Goal: Task Accomplishment & Management: Manage account settings

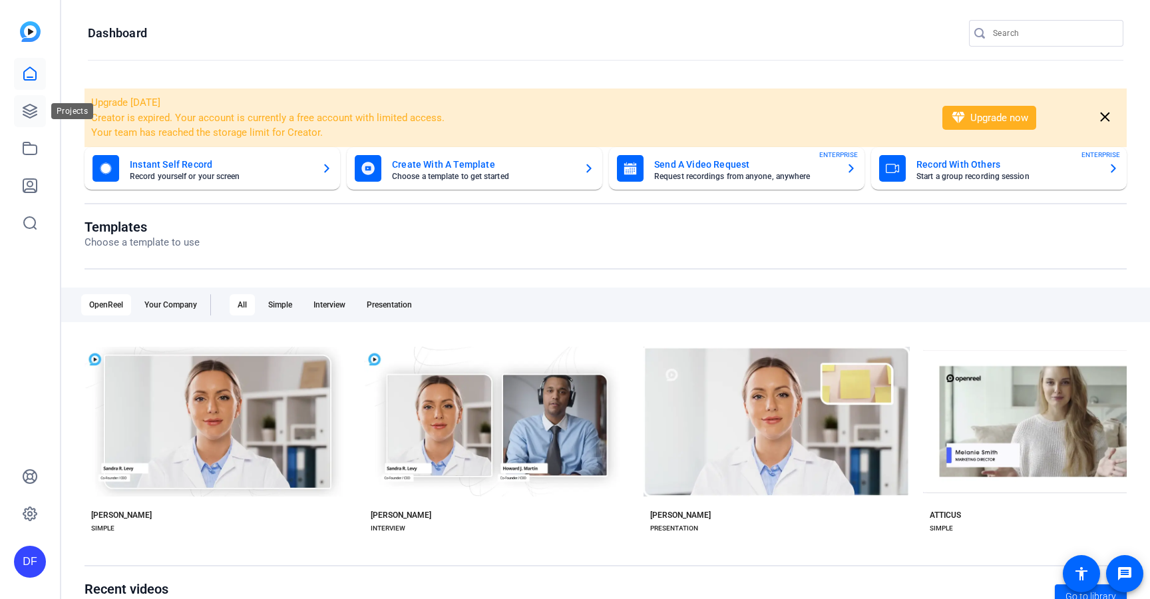
click at [30, 108] on icon at bounding box center [30, 111] width 16 height 16
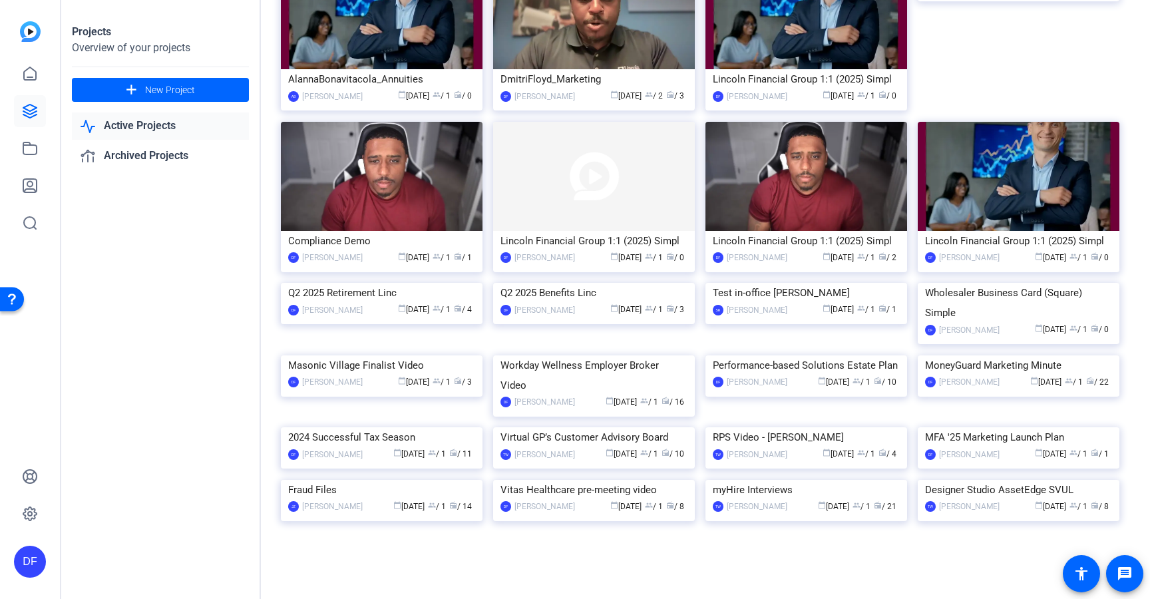
scroll to position [3518, 0]
click at [992, 355] on img at bounding box center [1019, 355] width 202 height 0
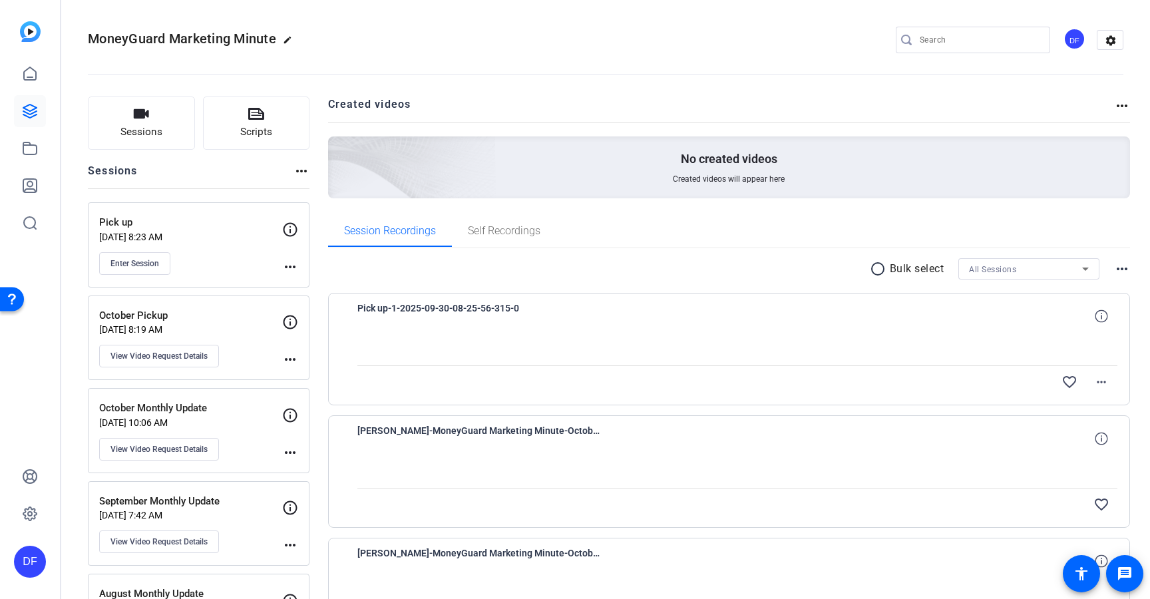
click at [291, 262] on mat-icon "more_horiz" at bounding box center [290, 267] width 16 height 16
click at [297, 301] on span "Archive Session" at bounding box center [323, 303] width 61 height 16
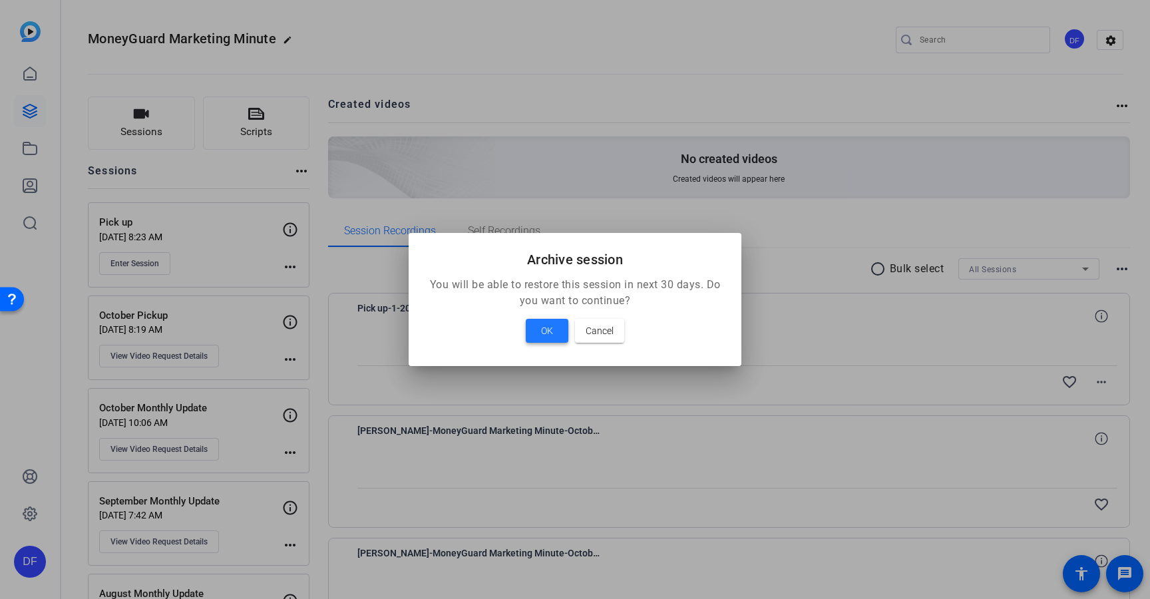
click at [535, 329] on span at bounding box center [547, 331] width 43 height 32
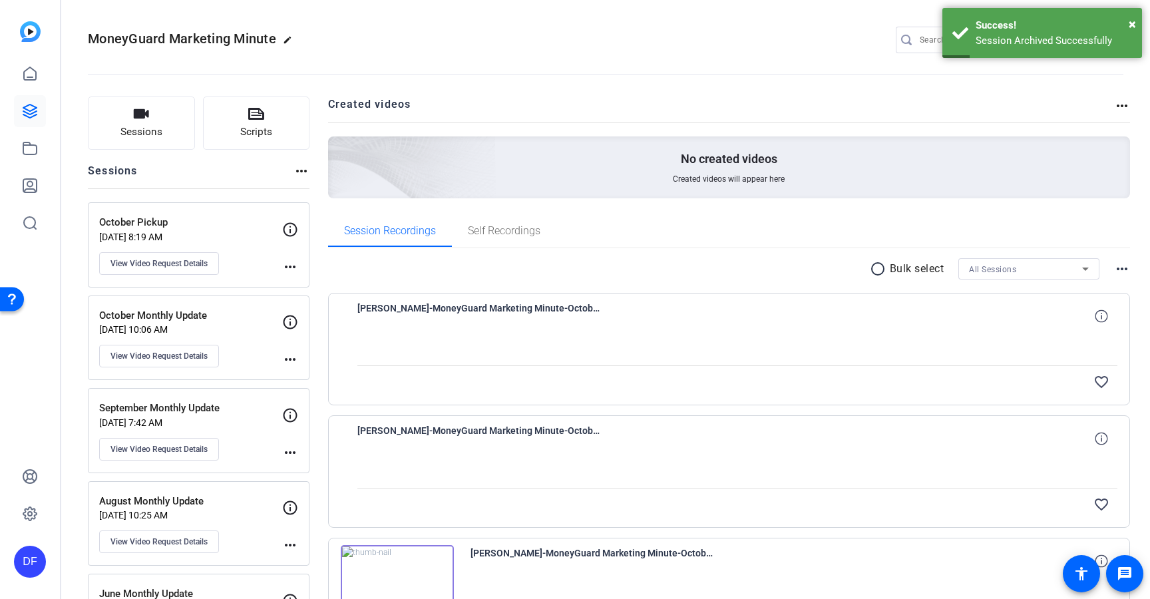
click at [285, 266] on mat-icon "more_horiz" at bounding box center [290, 267] width 16 height 16
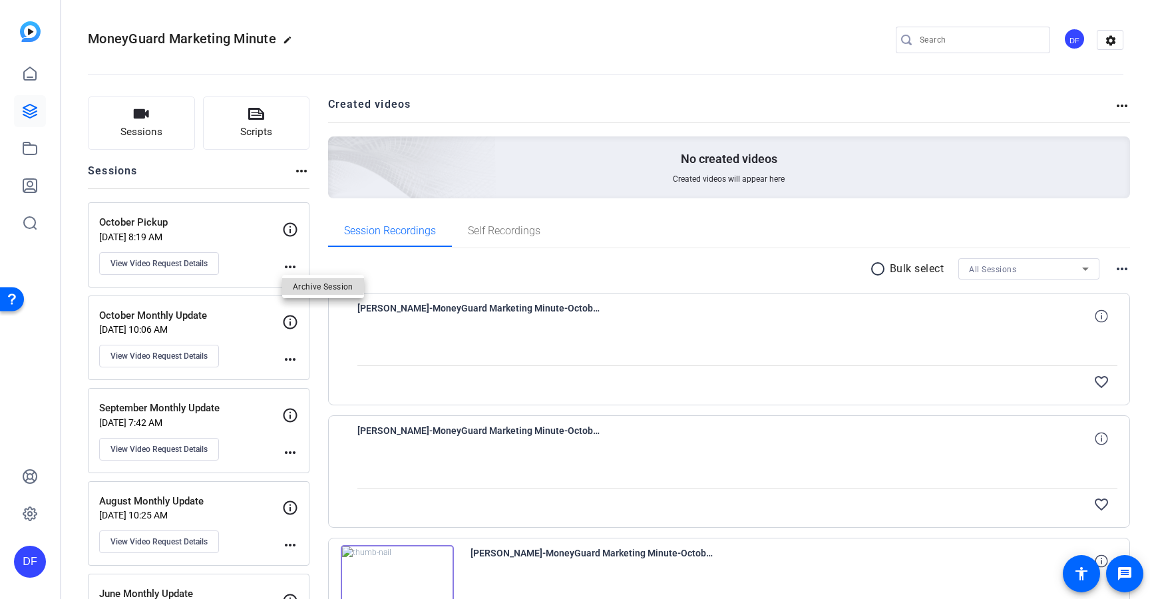
click at [296, 282] on span "Archive Session" at bounding box center [323, 286] width 61 height 16
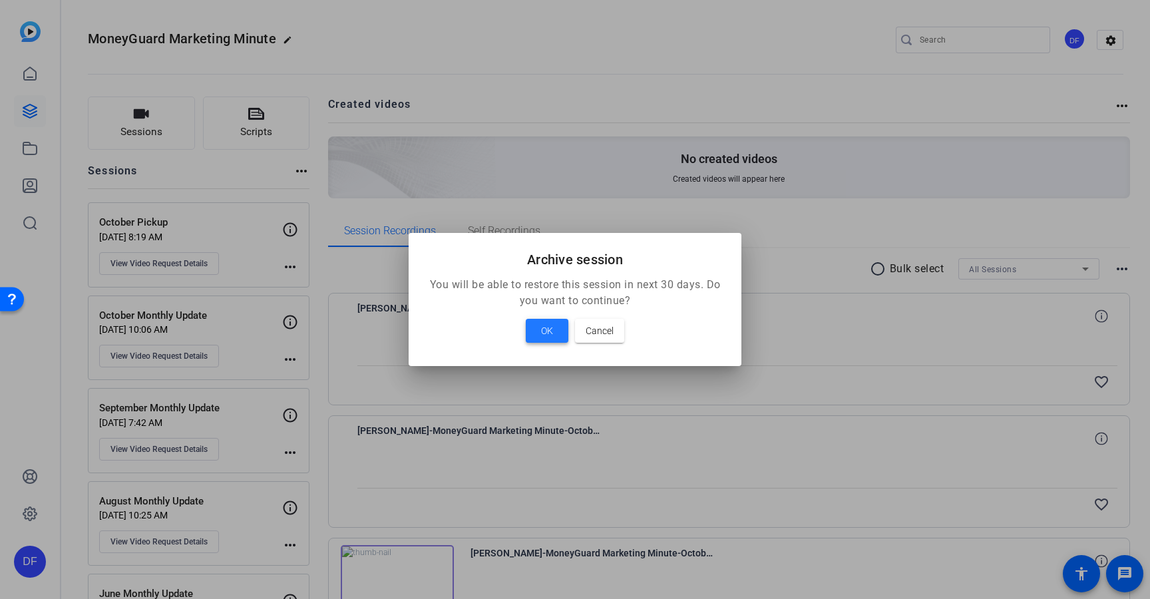
click at [554, 327] on span at bounding box center [547, 331] width 43 height 32
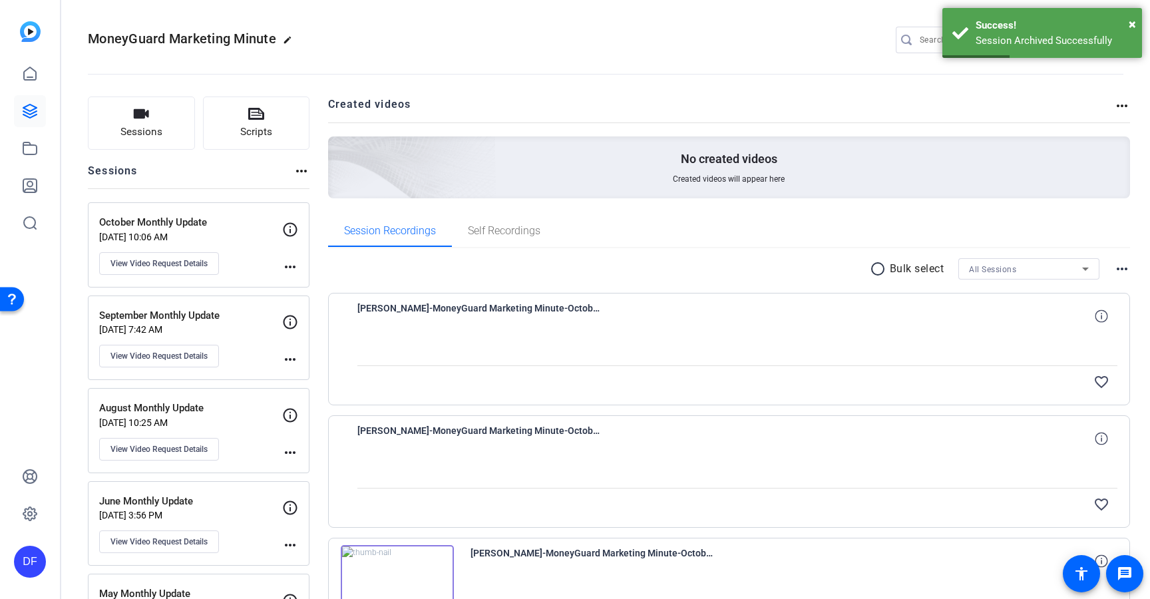
click at [870, 270] on mat-icon "radio_button_unchecked" at bounding box center [880, 269] width 20 height 16
click at [928, 268] on span at bounding box center [920, 269] width 47 height 32
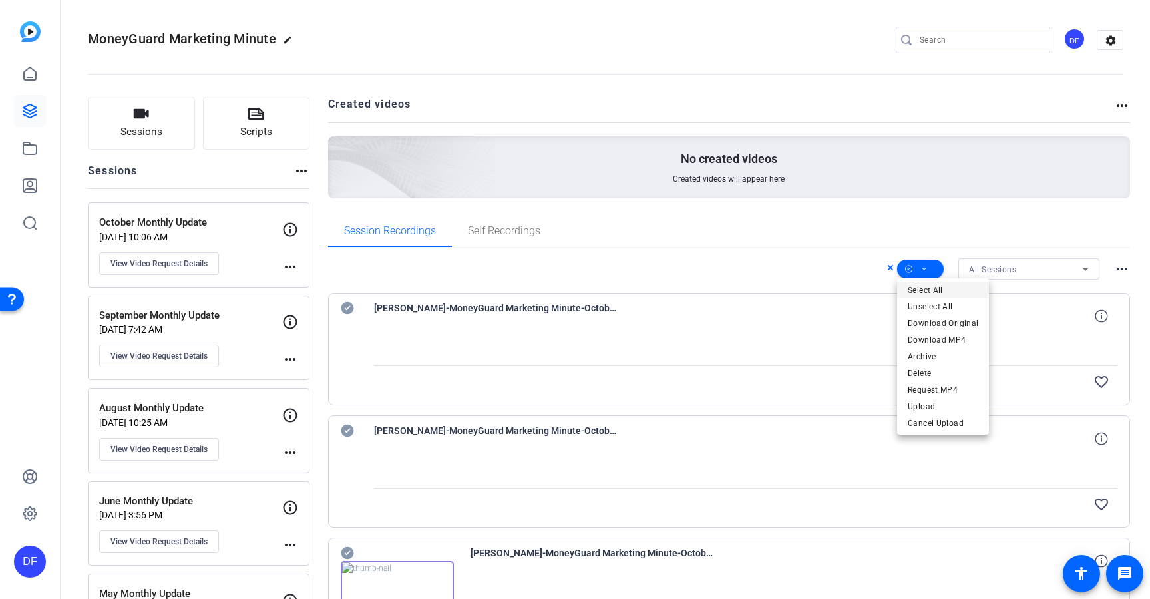
click at [926, 287] on span "Select All" at bounding box center [943, 290] width 71 height 16
click at [932, 359] on span "Archive" at bounding box center [943, 357] width 71 height 16
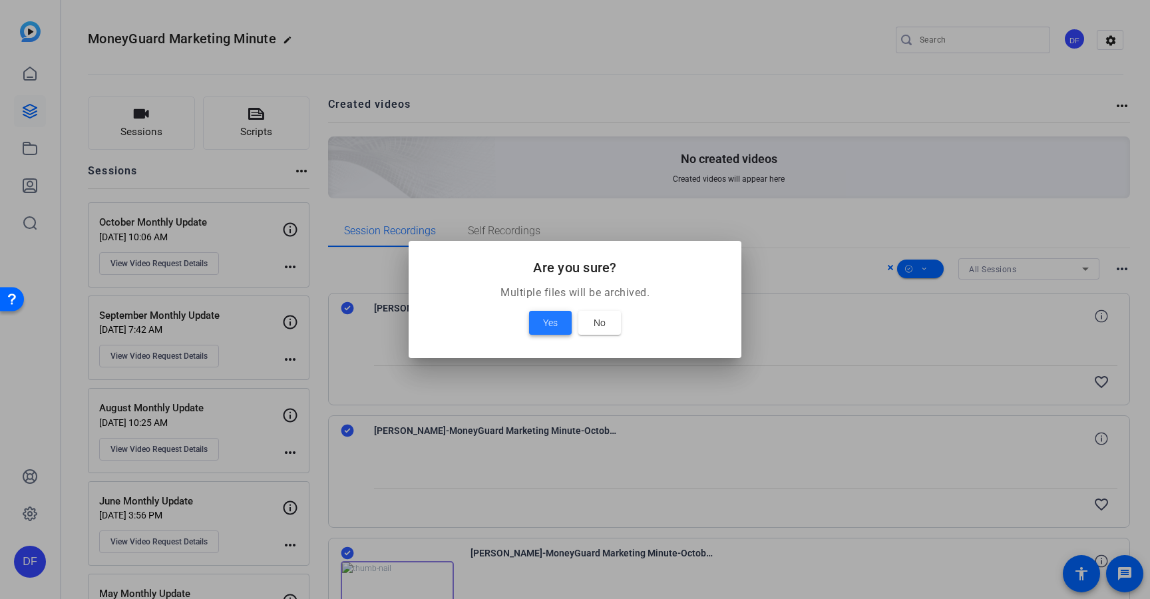
click at [550, 323] on span "Yes" at bounding box center [550, 323] width 15 height 16
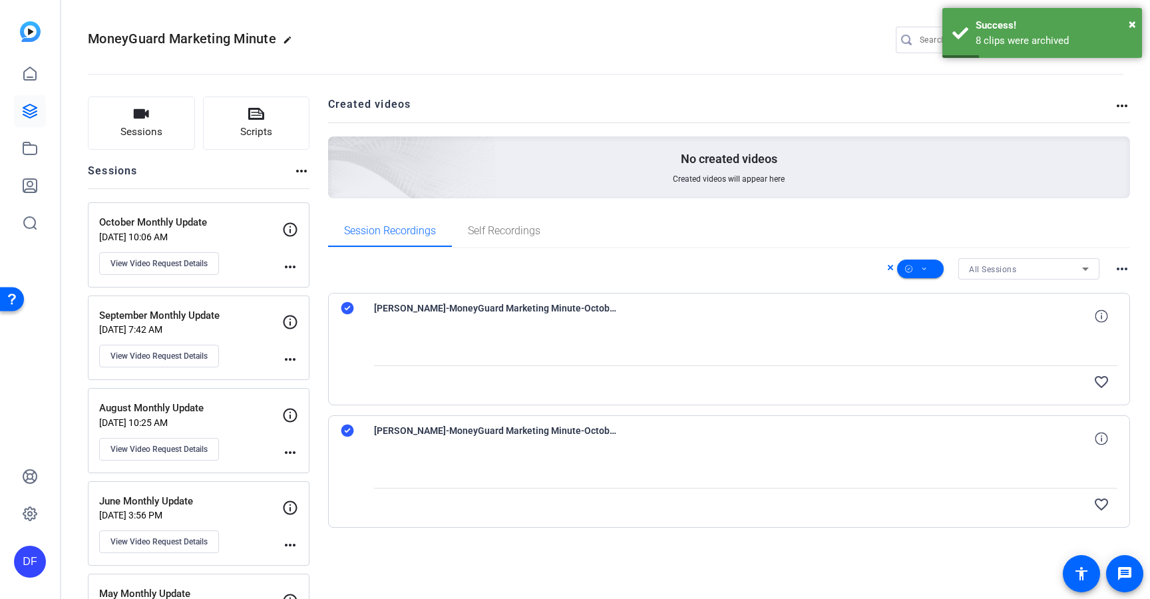
click at [777, 273] on div "All Sessions more_horiz" at bounding box center [729, 268] width 803 height 21
click at [887, 270] on icon at bounding box center [890, 268] width 7 height 16
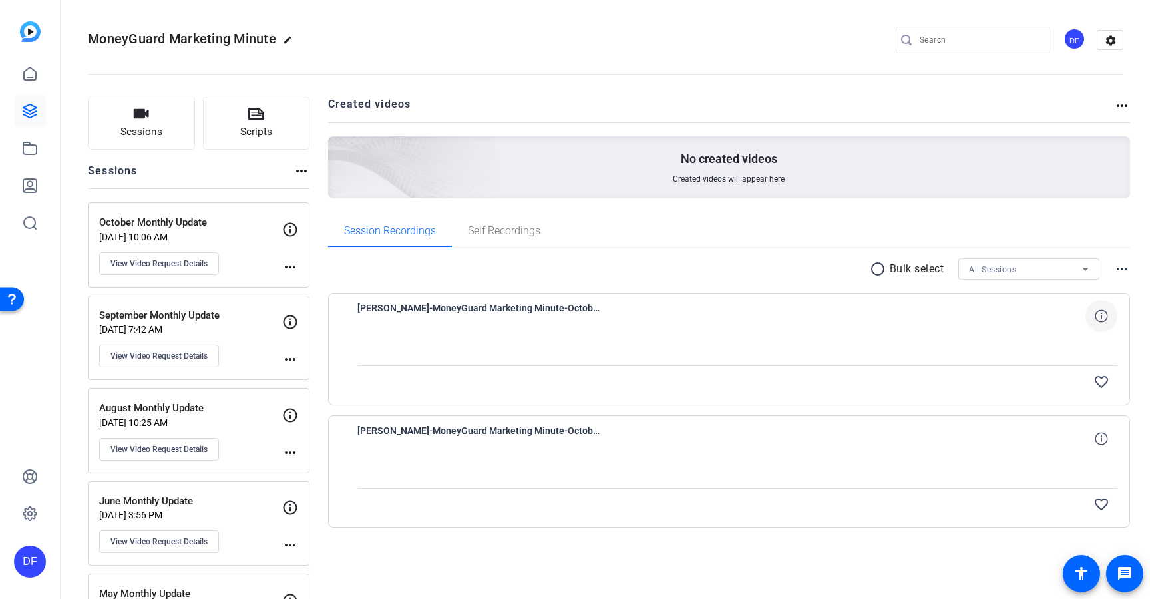
click at [1100, 320] on icon at bounding box center [1101, 315] width 13 height 13
click at [1100, 320] on mat-icon "close" at bounding box center [1101, 316] width 16 height 17
click at [878, 269] on mat-icon "radio_button_unchecked" at bounding box center [880, 269] width 20 height 16
click at [927, 271] on icon at bounding box center [924, 269] width 7 height 17
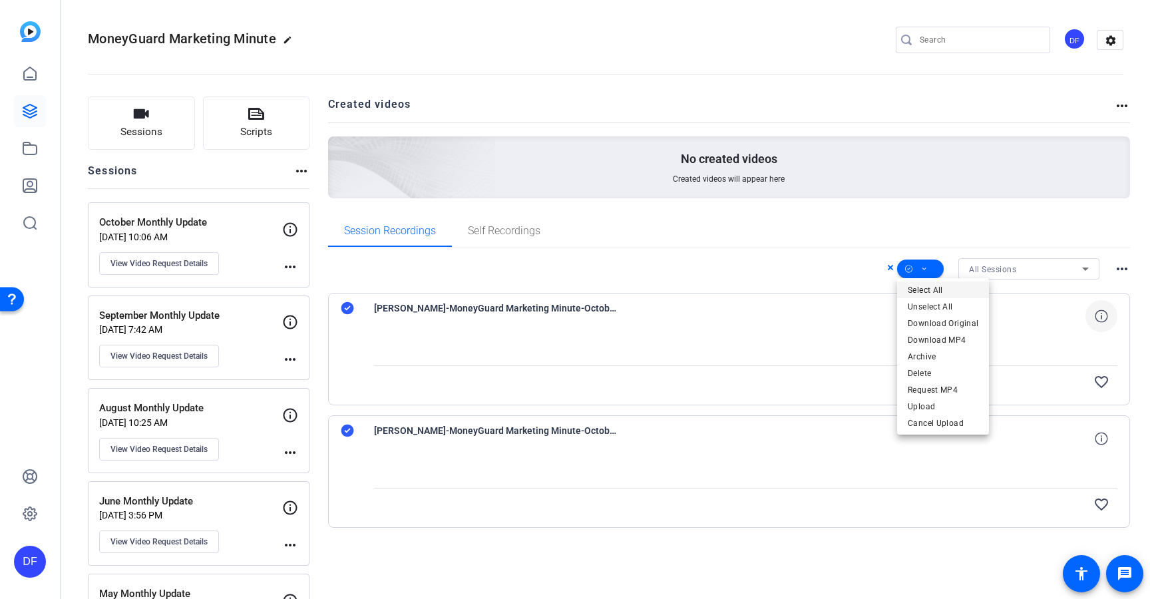
click at [920, 284] on span "Select All" at bounding box center [943, 290] width 71 height 16
click at [916, 371] on span "Delete" at bounding box center [943, 373] width 71 height 16
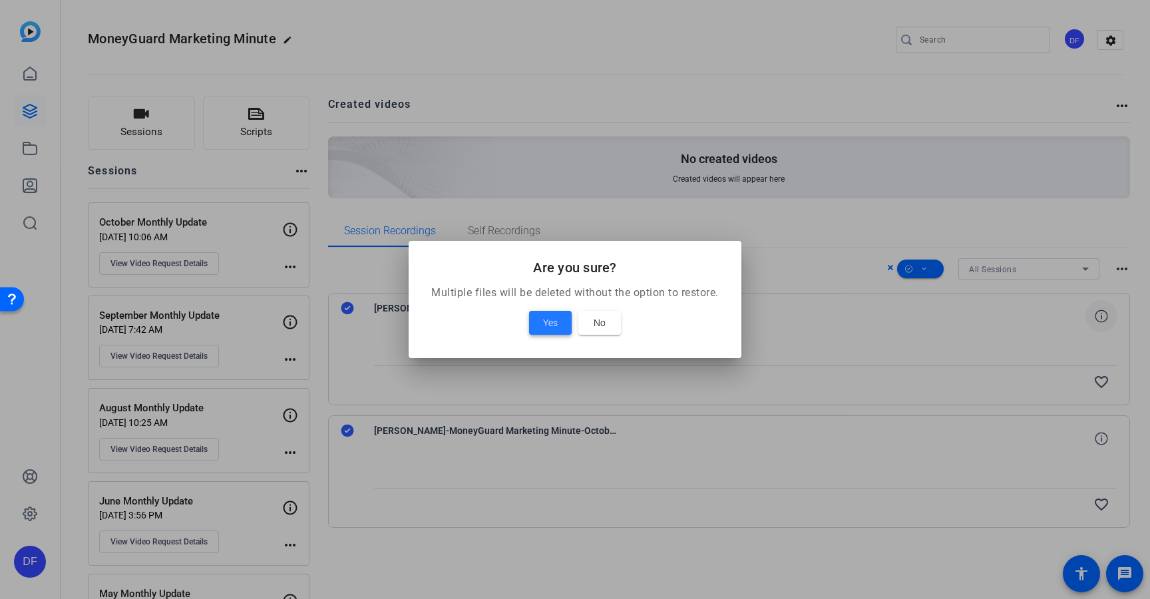
click at [546, 323] on span "Yes" at bounding box center [550, 323] width 15 height 16
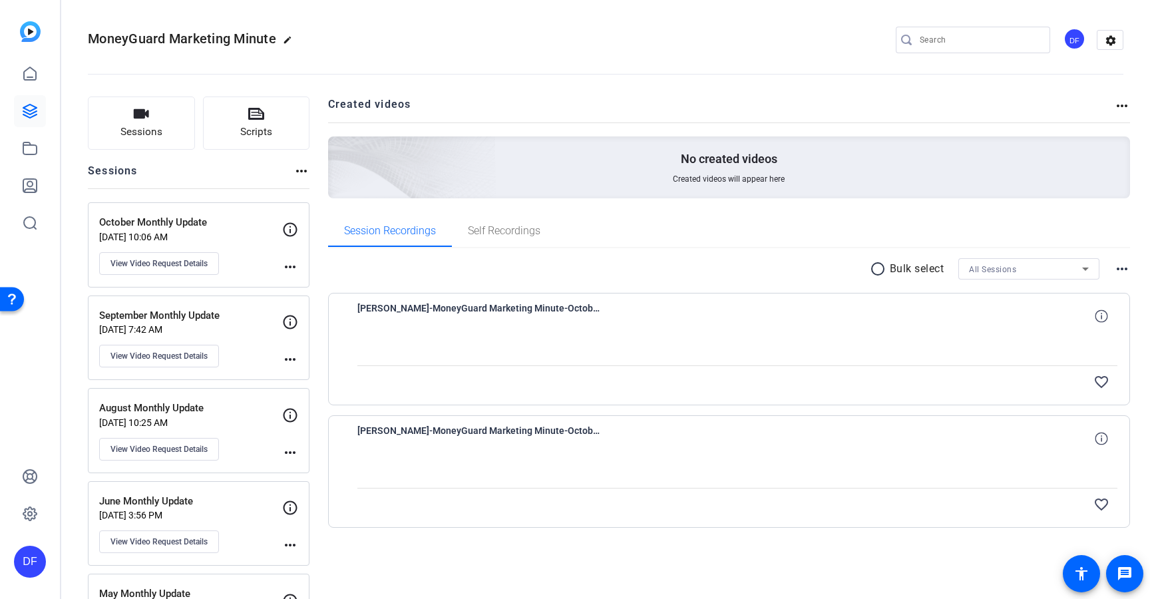
click at [295, 268] on mat-icon "more_horiz" at bounding box center [290, 267] width 16 height 16
click at [293, 287] on span "Archive Session" at bounding box center [323, 286] width 61 height 16
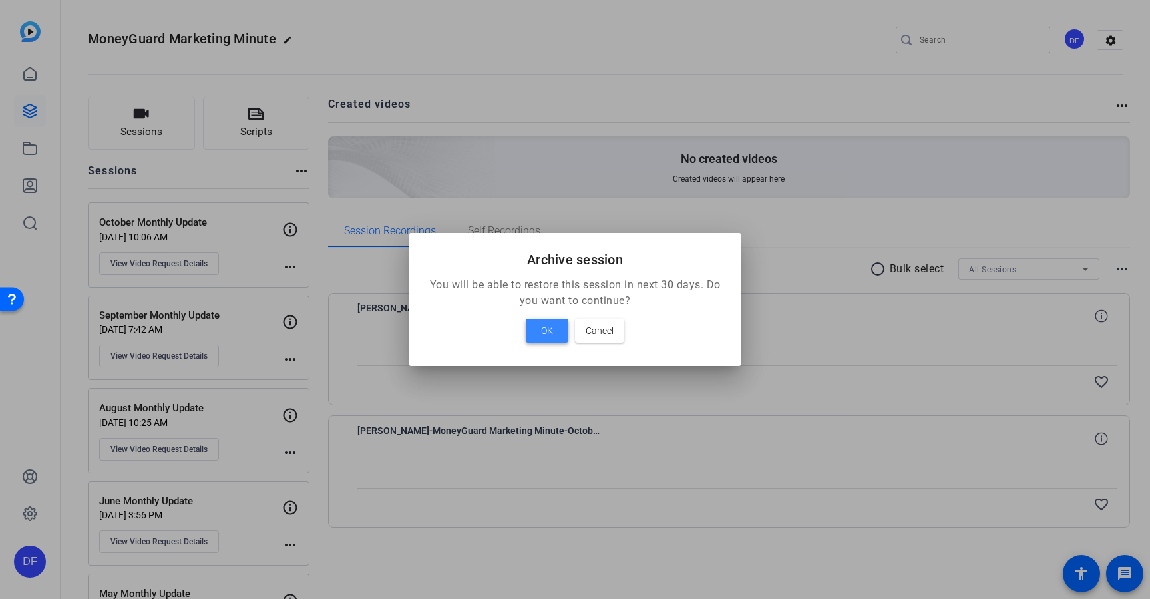
click at [533, 333] on span at bounding box center [547, 331] width 43 height 32
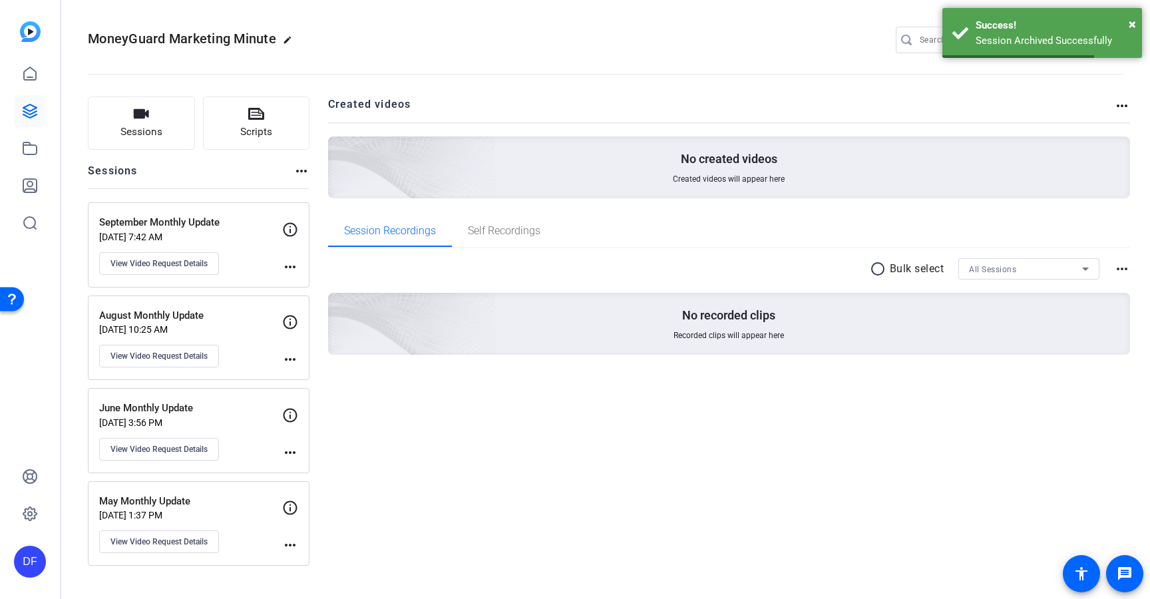
click at [297, 268] on mat-icon "more_horiz" at bounding box center [290, 267] width 16 height 16
click at [296, 291] on span "Archive Session" at bounding box center [323, 286] width 61 height 16
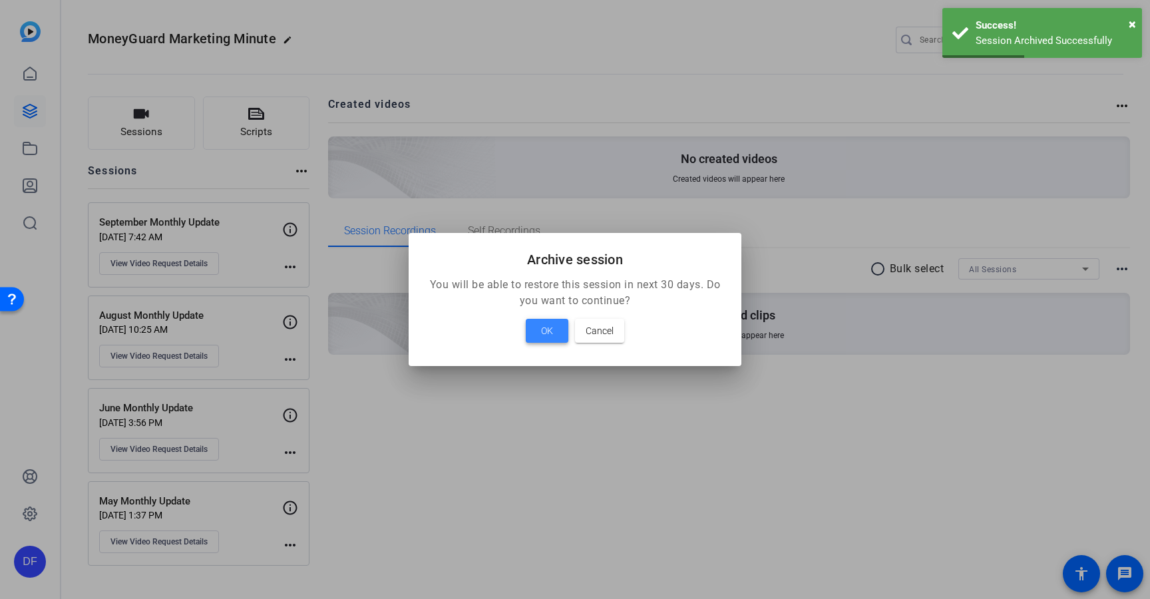
click at [547, 337] on span "OK" at bounding box center [547, 331] width 12 height 16
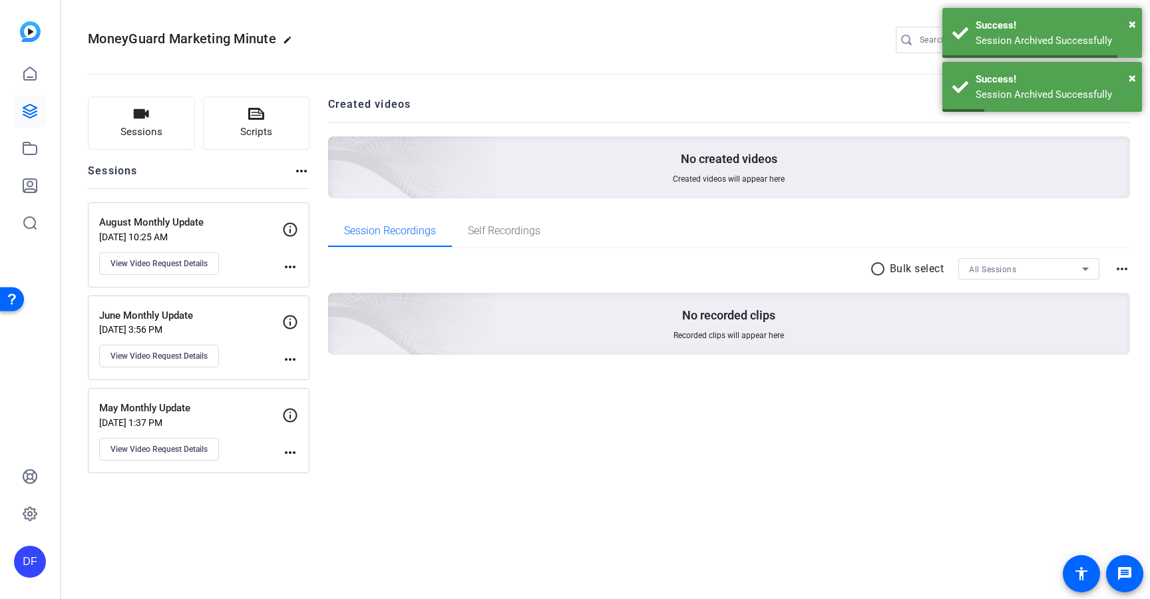
click at [290, 260] on mat-icon "more_horiz" at bounding box center [290, 267] width 16 height 16
click at [313, 283] on span "Archive Session" at bounding box center [323, 286] width 61 height 16
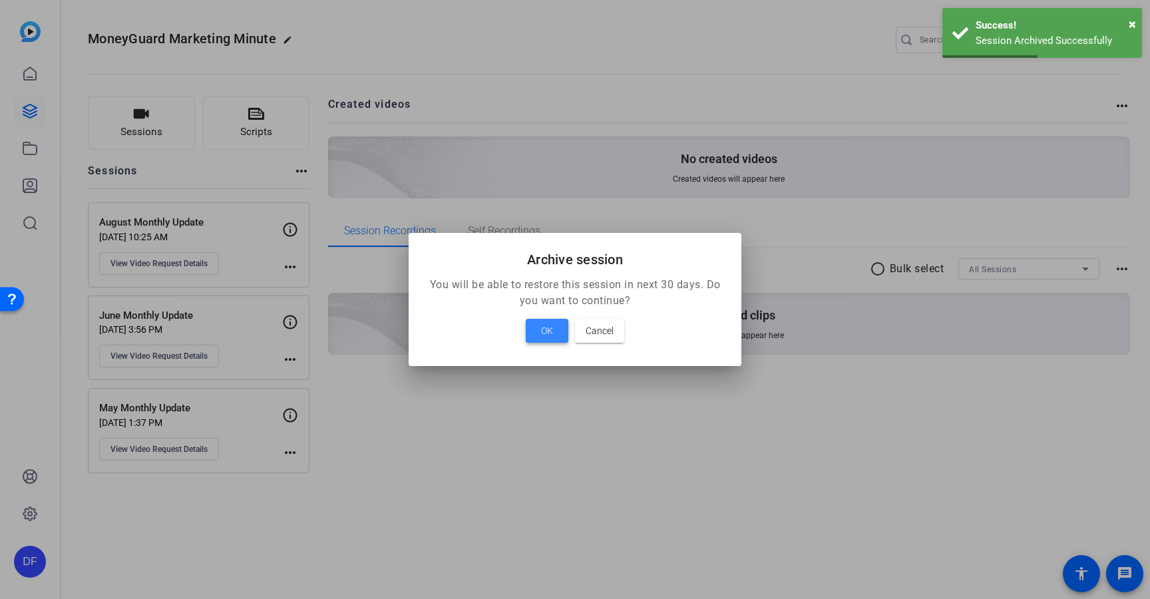
click at [538, 331] on span at bounding box center [547, 331] width 43 height 32
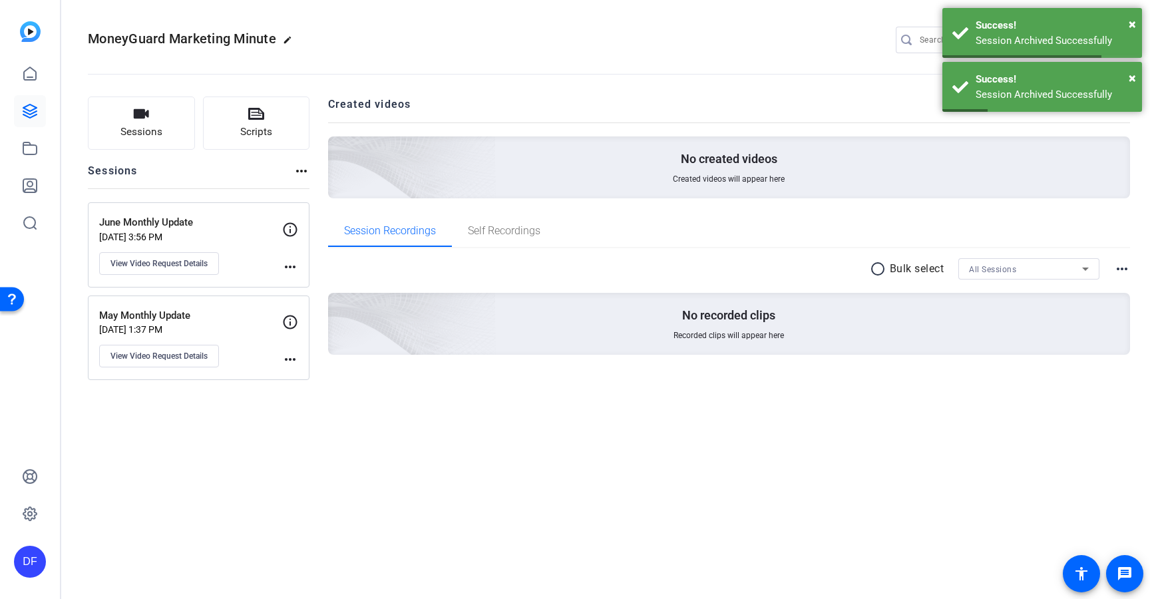
click at [289, 269] on mat-icon "more_horiz" at bounding box center [290, 267] width 16 height 16
click at [295, 283] on span "Archive Session" at bounding box center [323, 286] width 61 height 16
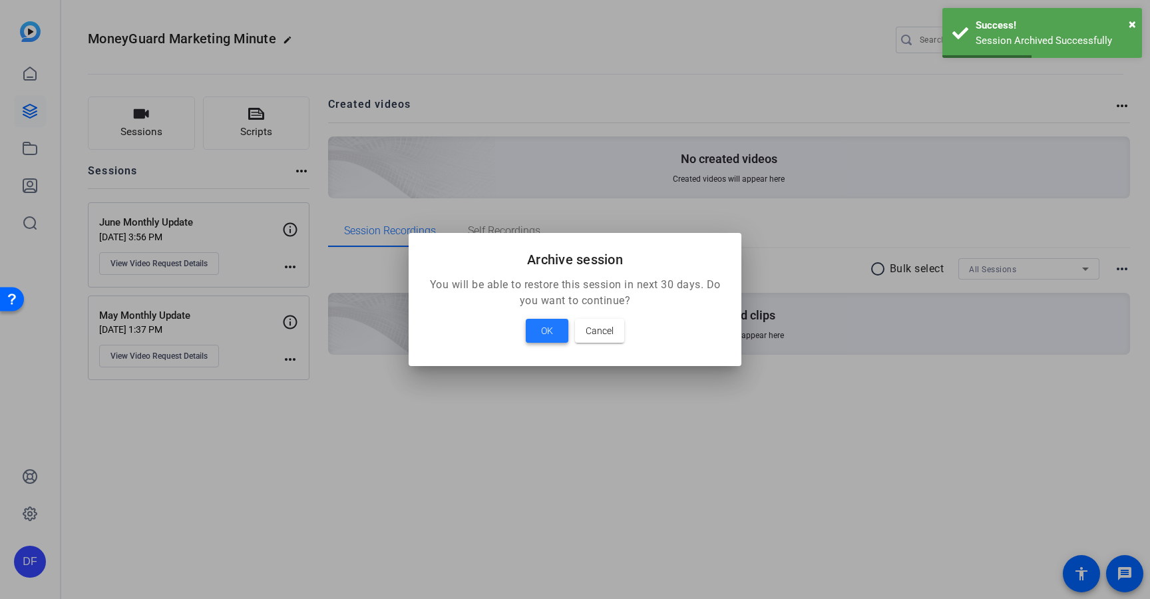
click at [552, 321] on span at bounding box center [547, 331] width 43 height 32
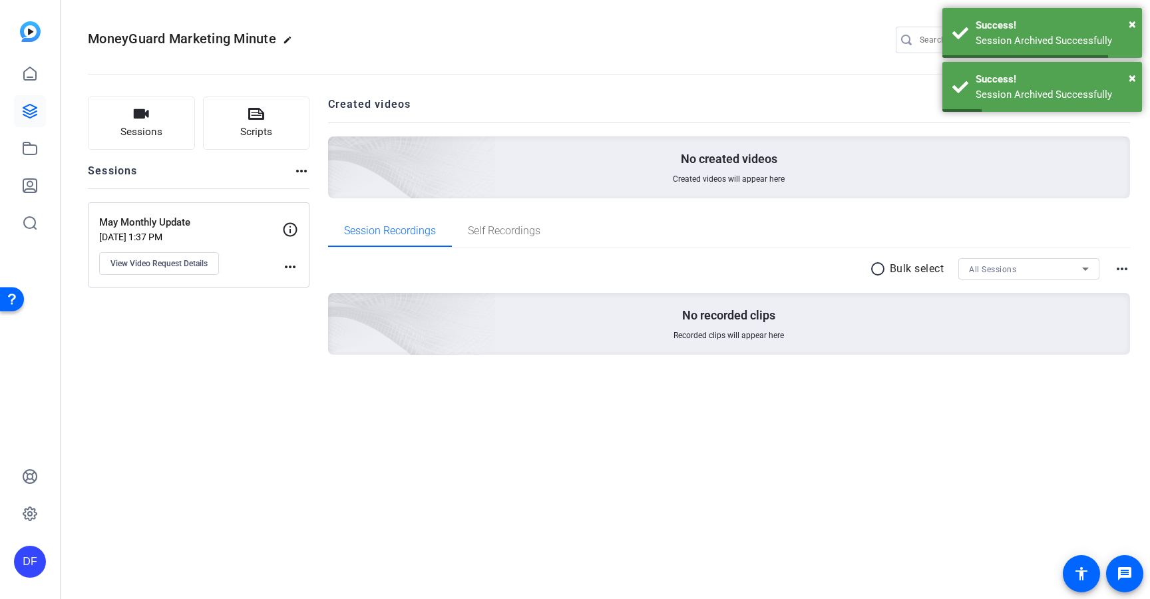
click at [288, 263] on mat-icon "more_horiz" at bounding box center [290, 267] width 16 height 16
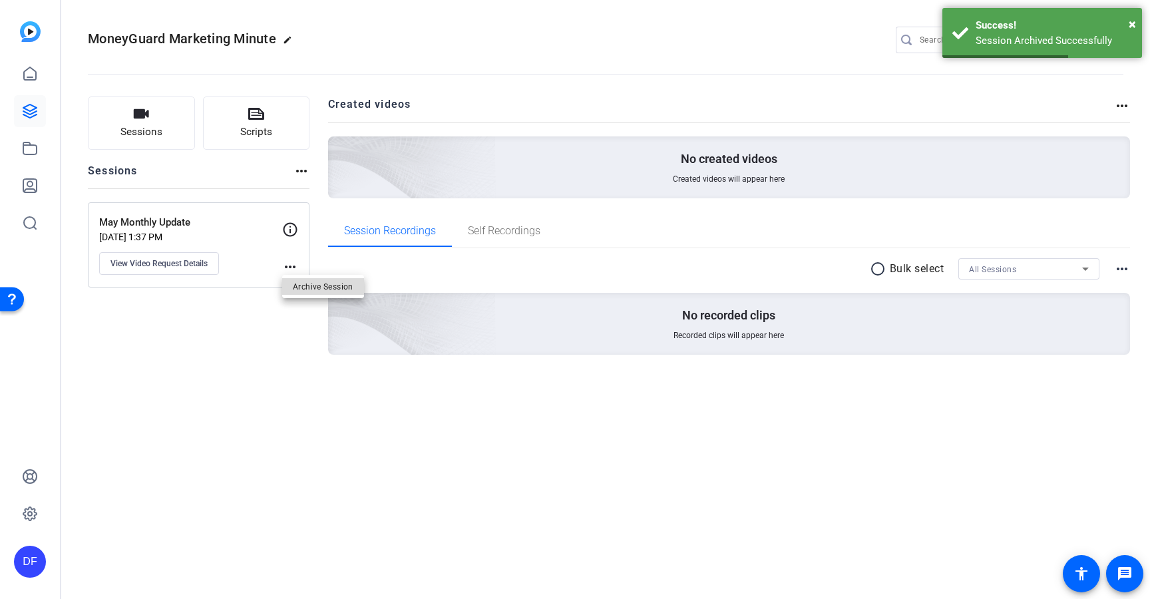
click at [315, 283] on span "Archive Session" at bounding box center [323, 286] width 61 height 16
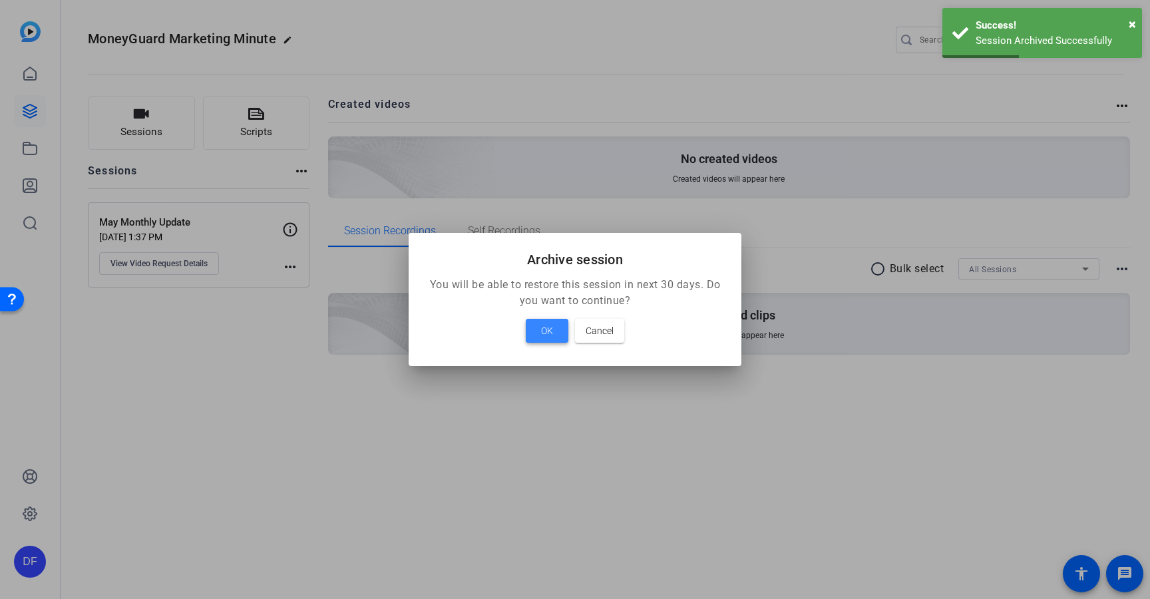
click at [545, 323] on span "OK" at bounding box center [547, 331] width 12 height 16
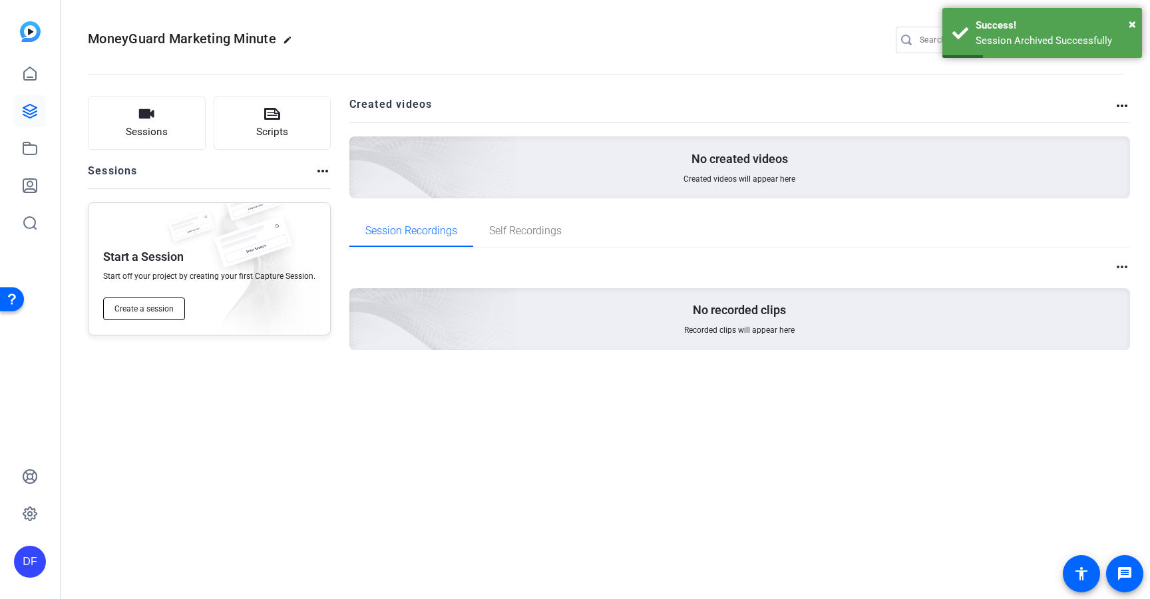
click at [135, 301] on button "Create a session" at bounding box center [144, 308] width 82 height 23
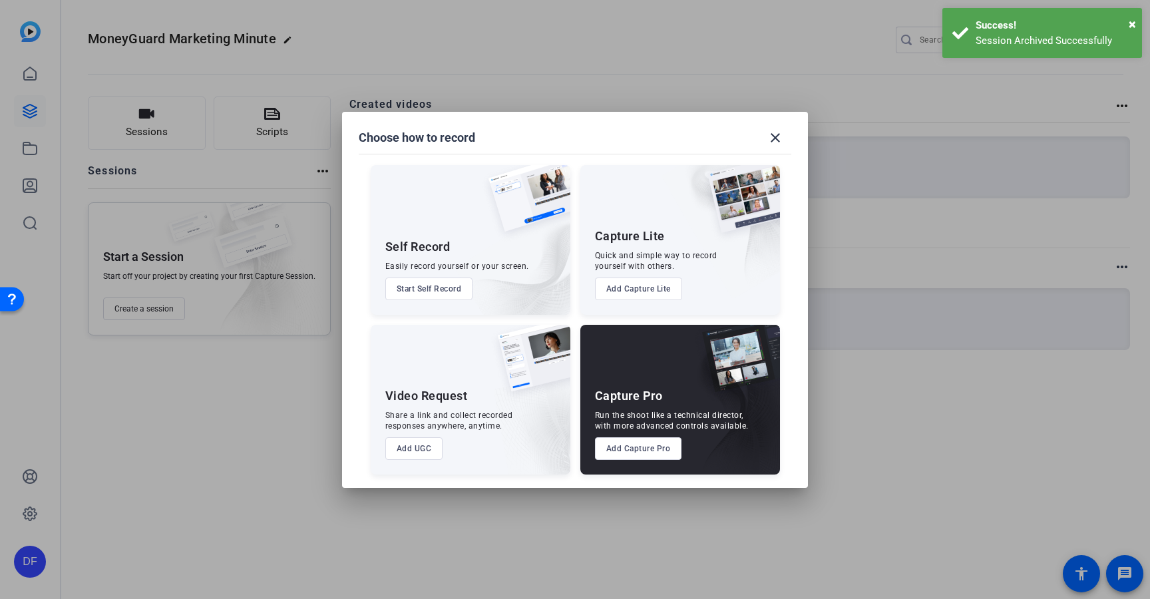
click at [620, 443] on button "Add Capture Pro" at bounding box center [638, 448] width 87 height 23
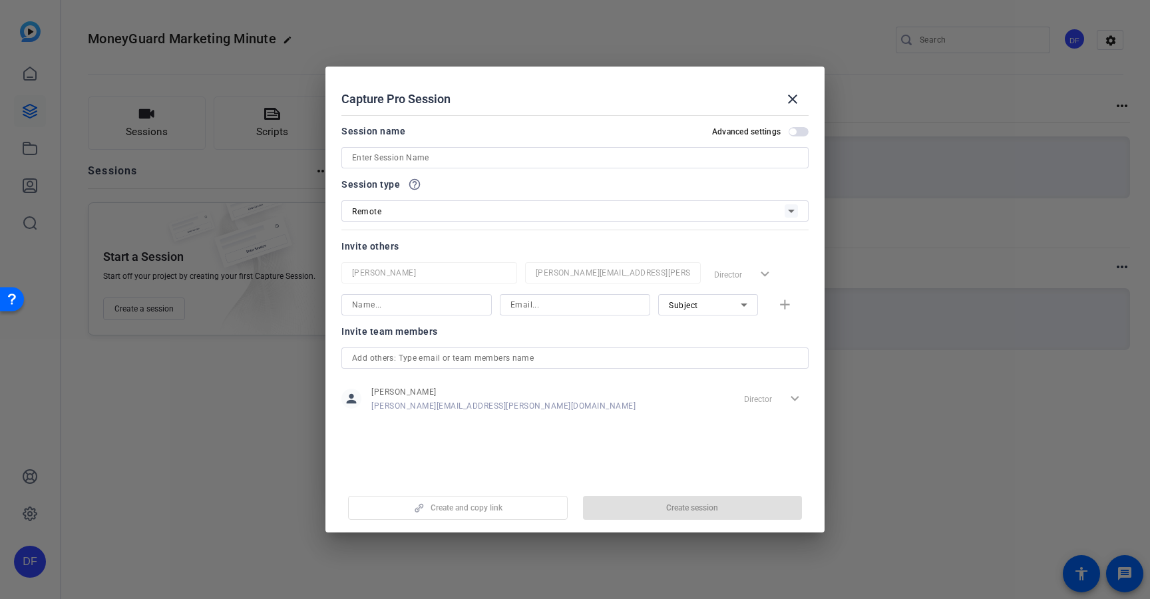
click at [393, 156] on input at bounding box center [575, 158] width 446 height 16
type input "M"
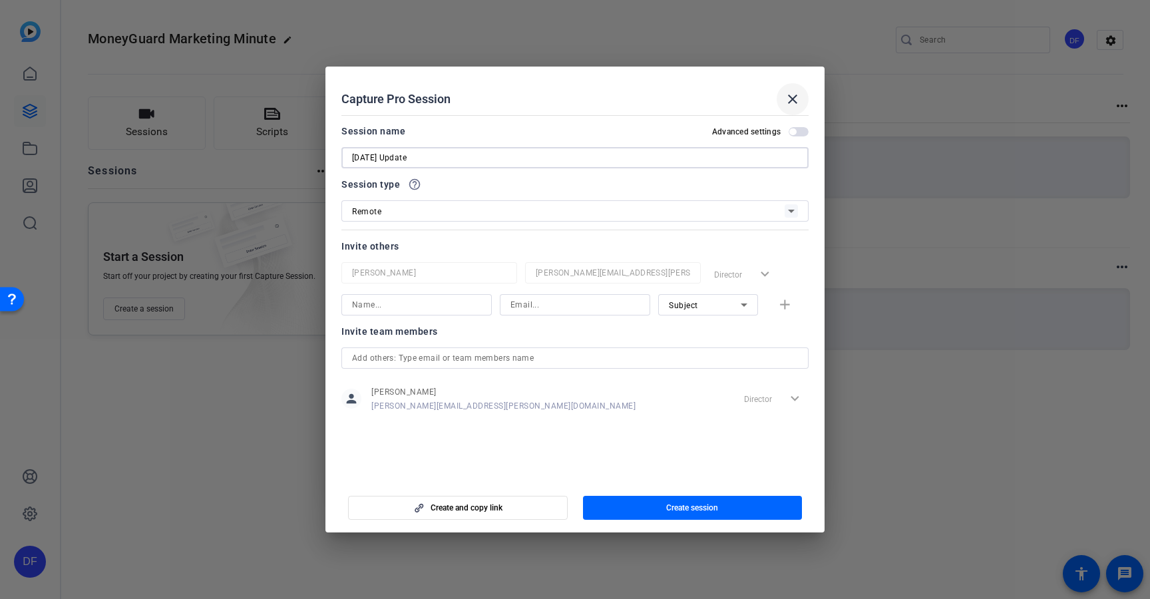
type input "[DATE] Update"
click at [789, 98] on mat-icon "close" at bounding box center [793, 99] width 16 height 16
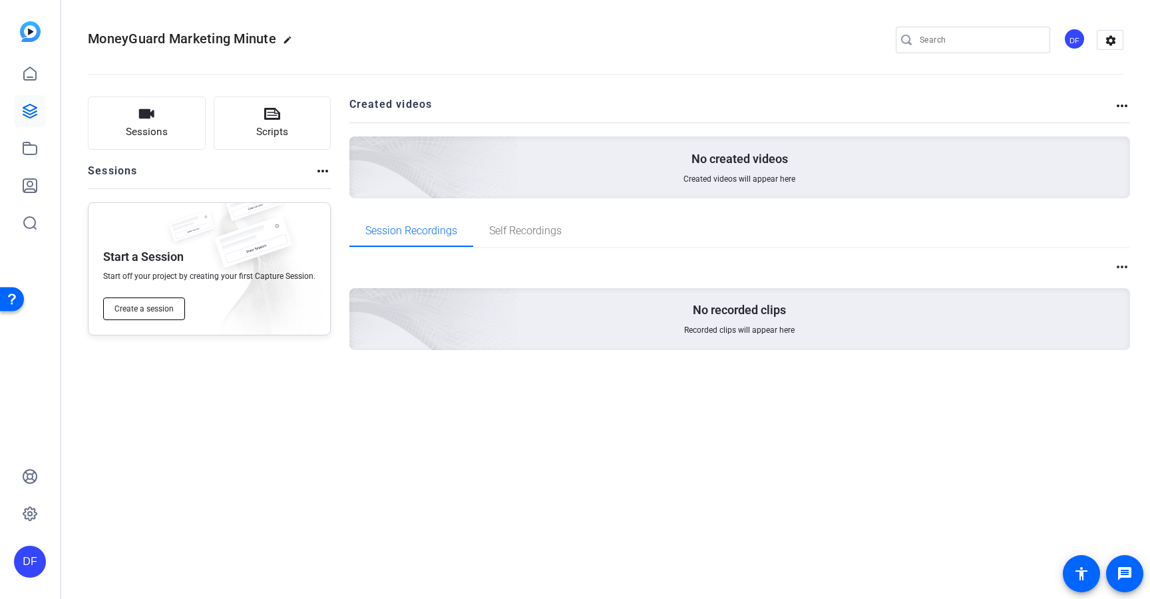
click at [131, 307] on span "Create a session" at bounding box center [143, 308] width 59 height 11
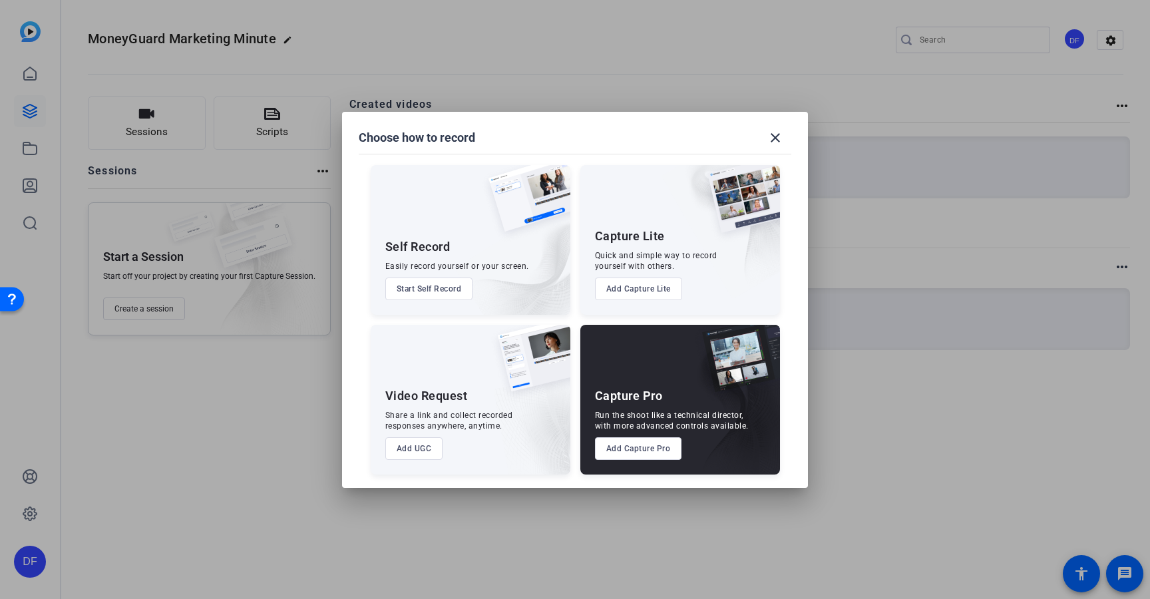
click at [408, 446] on button "Add UGC" at bounding box center [414, 448] width 58 height 23
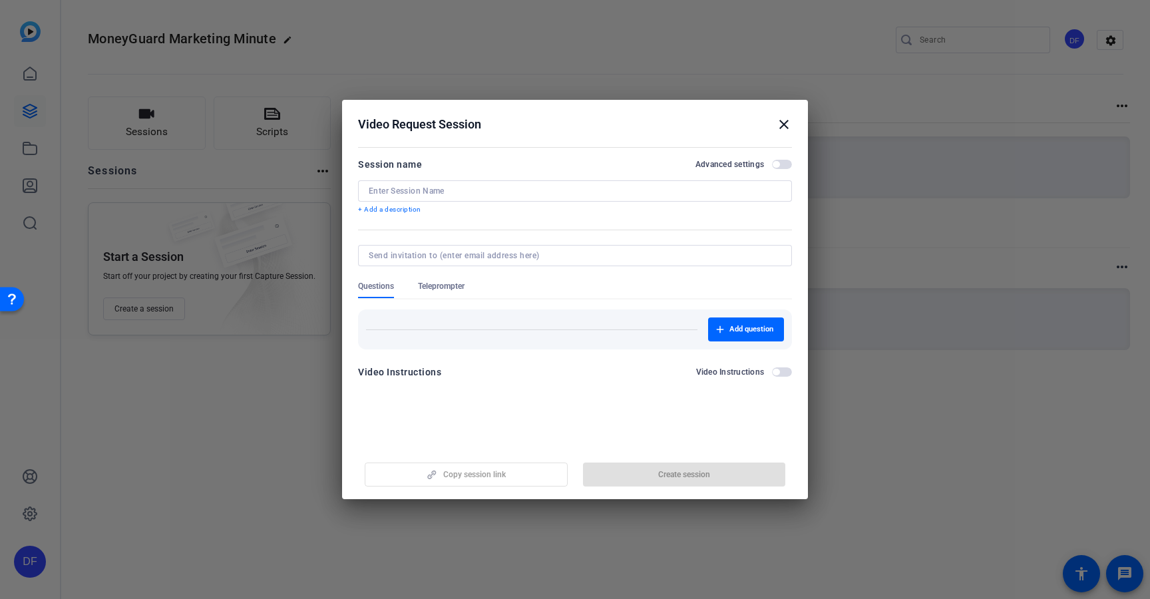
click at [445, 183] on div at bounding box center [575, 190] width 413 height 21
type input "[DATE] Update"
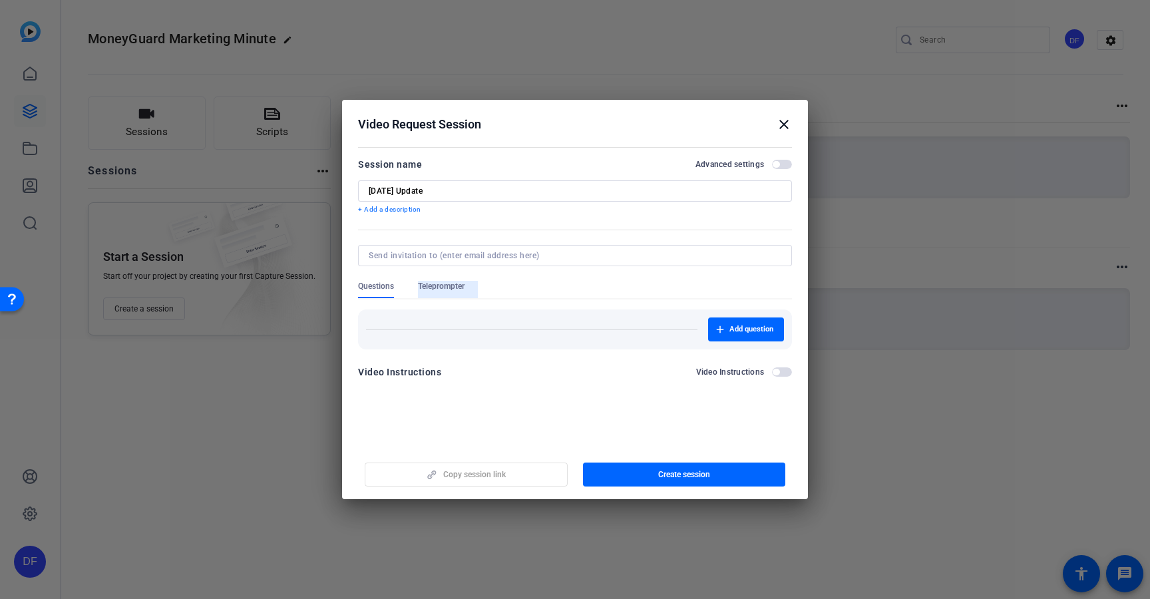
click at [462, 285] on span "Teleprompter" at bounding box center [441, 286] width 47 height 11
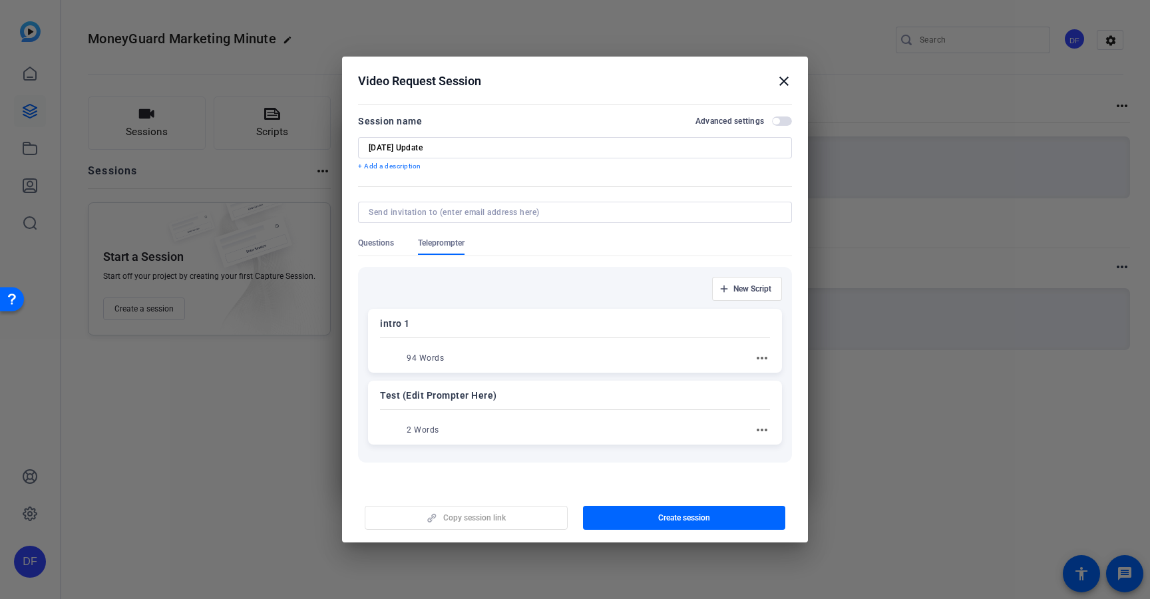
click at [492, 404] on div "Test (Edit Prompter Here) 2 Words more_horiz" at bounding box center [575, 413] width 414 height 64
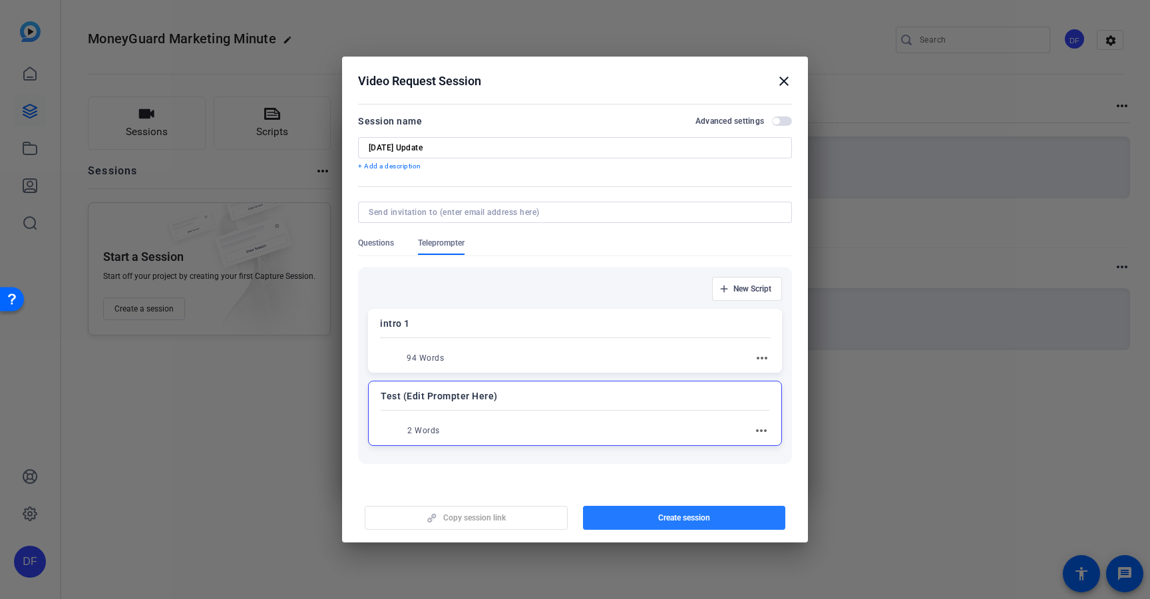
click at [641, 516] on span "button" at bounding box center [684, 518] width 203 height 32
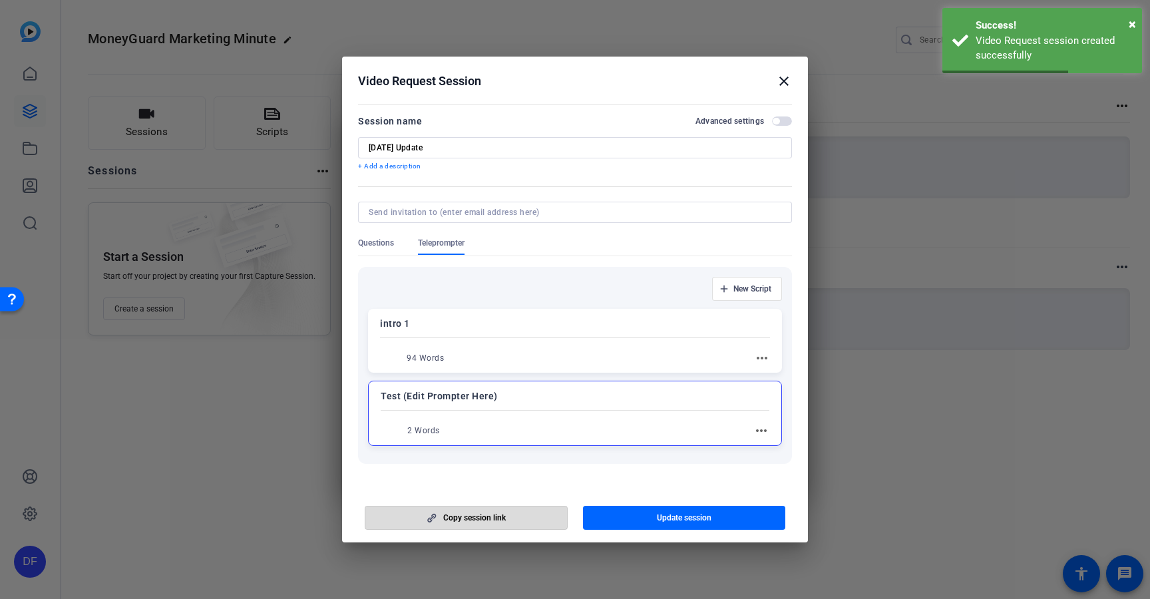
click at [481, 518] on span "Copy session link" at bounding box center [474, 517] width 63 height 11
